Goal: Check status

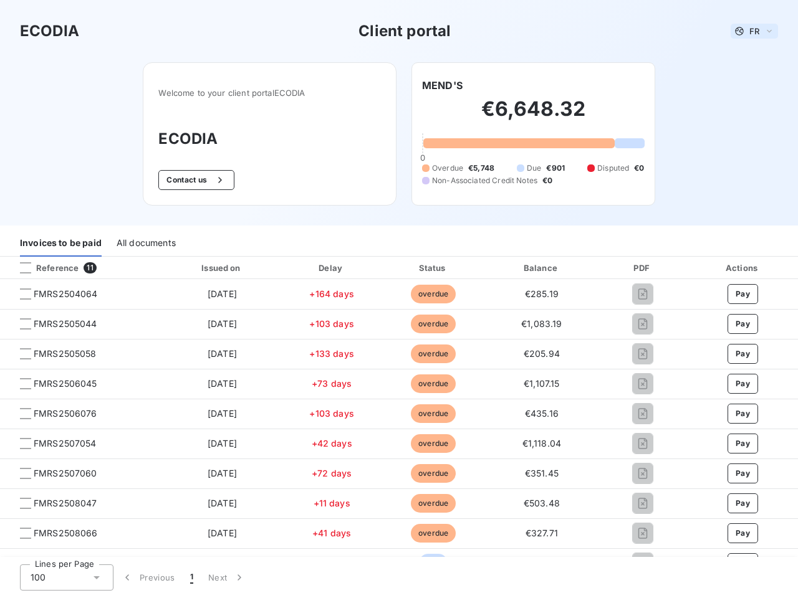
click at [749, 31] on span "FR" at bounding box center [754, 31] width 10 height 10
click at [189, 180] on button "Contact us" at bounding box center [195, 180] width 75 height 20
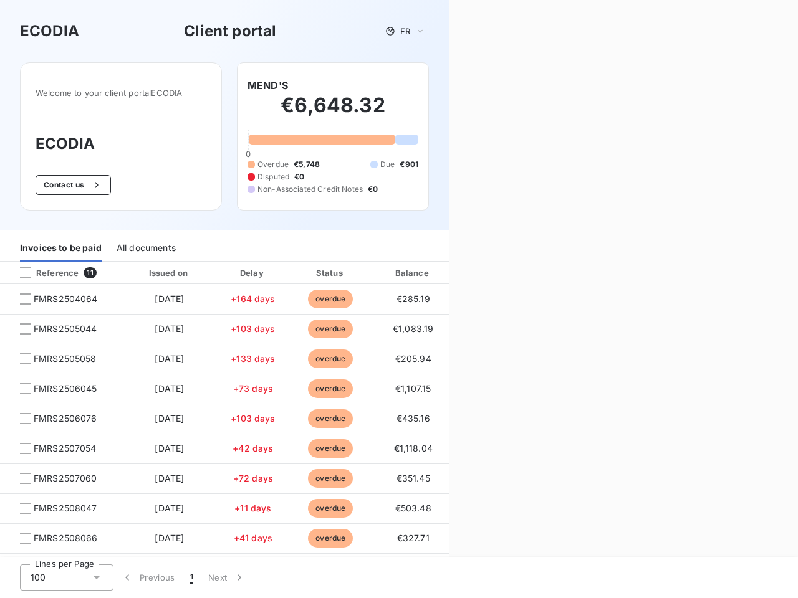
click at [437, 85] on div "Welcome to your client portal ECODIA ECODIA Contact us MEND'S €6,648.32 0 Overd…" at bounding box center [224, 146] width 449 height 168
click at [60, 244] on div "Invoices to be paid" at bounding box center [61, 249] width 82 height 26
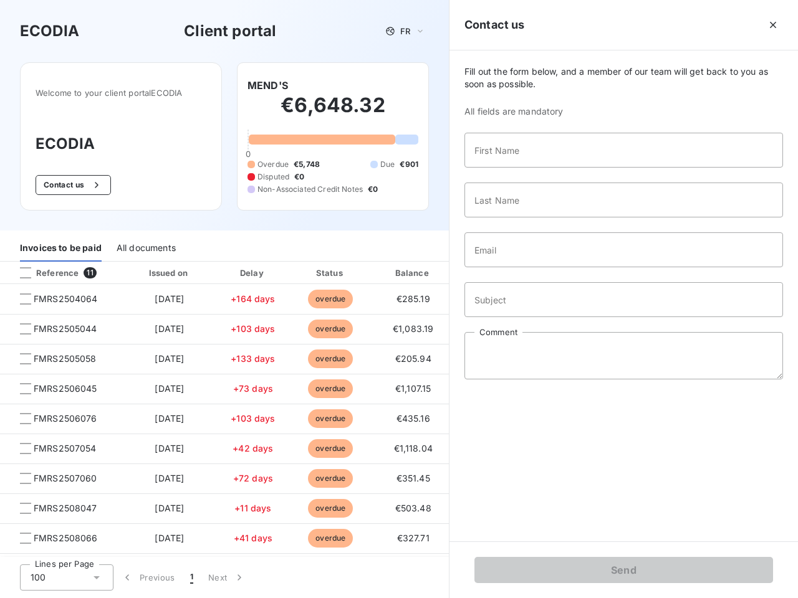
click at [145, 244] on div "All documents" at bounding box center [146, 249] width 59 height 26
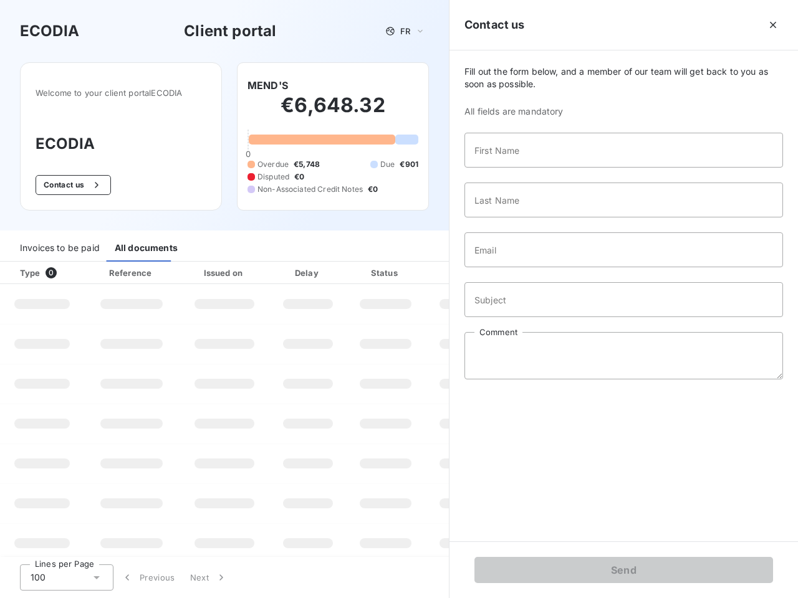
click at [80, 268] on div at bounding box center [75, 273] width 12 height 12
click at [26, 268] on div "Type 0" at bounding box center [46, 273] width 69 height 12
click at [219, 268] on div "Issued on" at bounding box center [224, 273] width 86 height 12
click at [327, 268] on div "Delay" at bounding box center [307, 273] width 71 height 12
click at [428, 268] on div "Amount" at bounding box center [468, 273] width 80 height 12
